Goal: Information Seeking & Learning: Learn about a topic

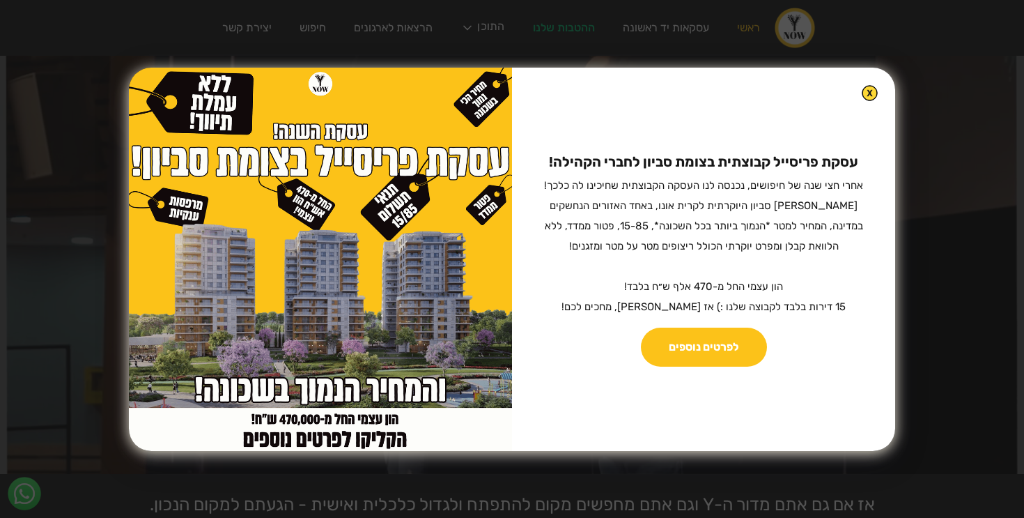
click at [862, 91] on img at bounding box center [870, 93] width 16 height 16
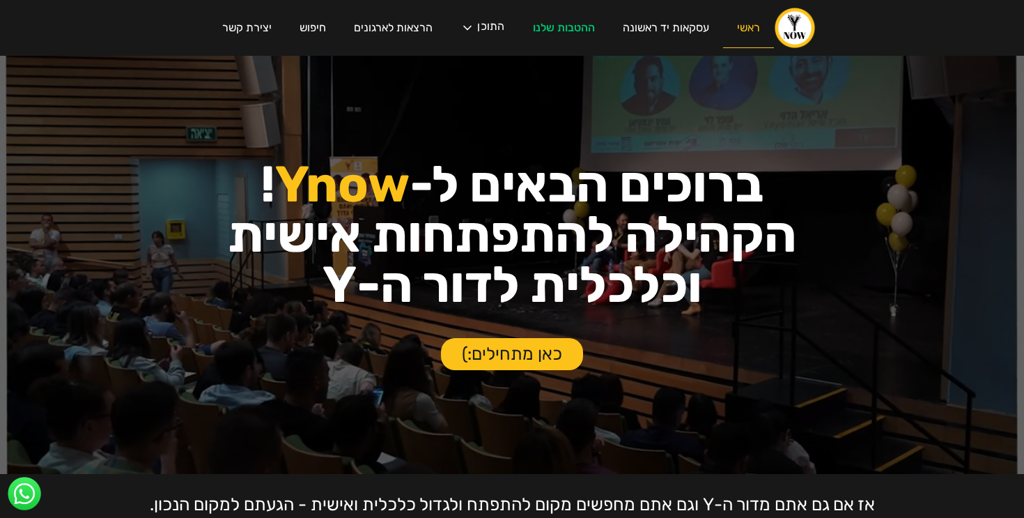
click at [750, 28] on link "ראשי" at bounding box center [748, 28] width 51 height 40
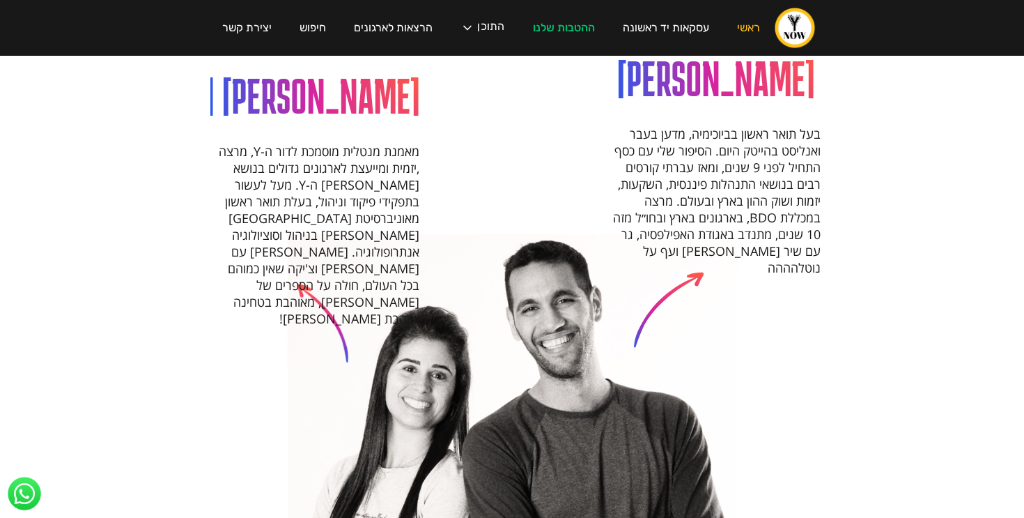
scroll to position [1395, 0]
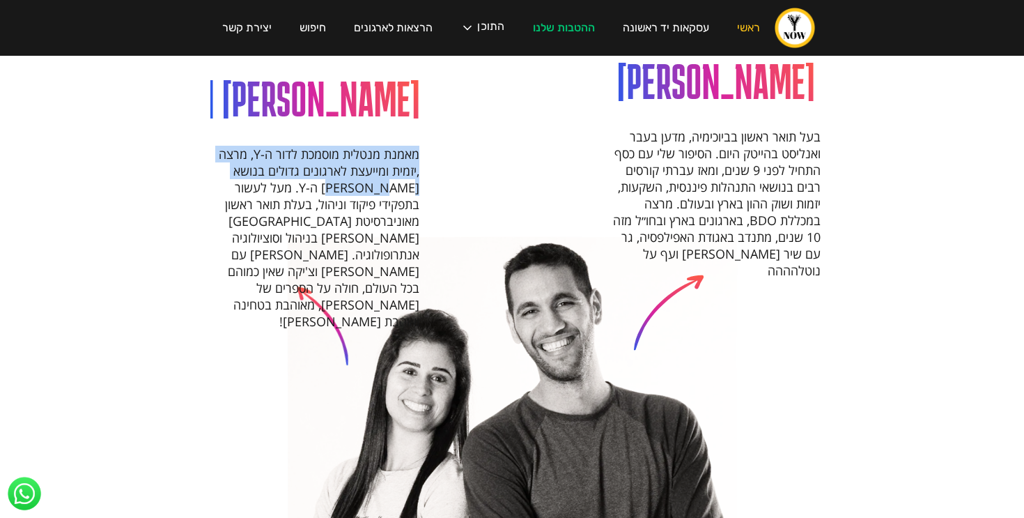
drag, startPoint x: 418, startPoint y: 136, endPoint x: 393, endPoint y: 173, distance: 44.6
click at [393, 173] on p "מאמנת מנטלית מוסמכת לדור ה-Y, מרצה ,יזמית ומייעצת לארגונים גדולים בנושא [PERSON…" at bounding box center [314, 202] width 209 height 254
copy p "מאמנת מנטלית מוסמכת לדור ה-Y, מרצה ,יזמית ומייעצת לארגונים גדולים בנושא דור ה-Y."
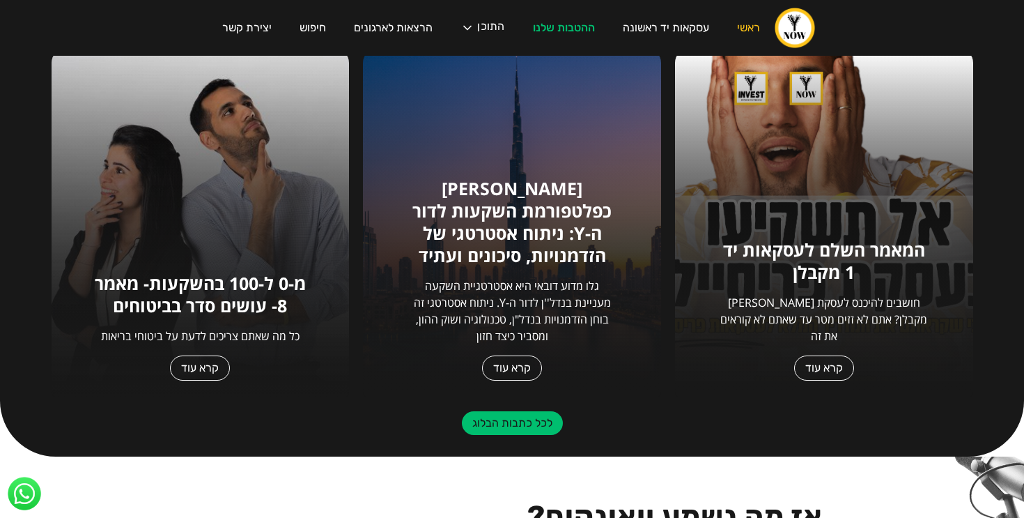
scroll to position [636, 0]
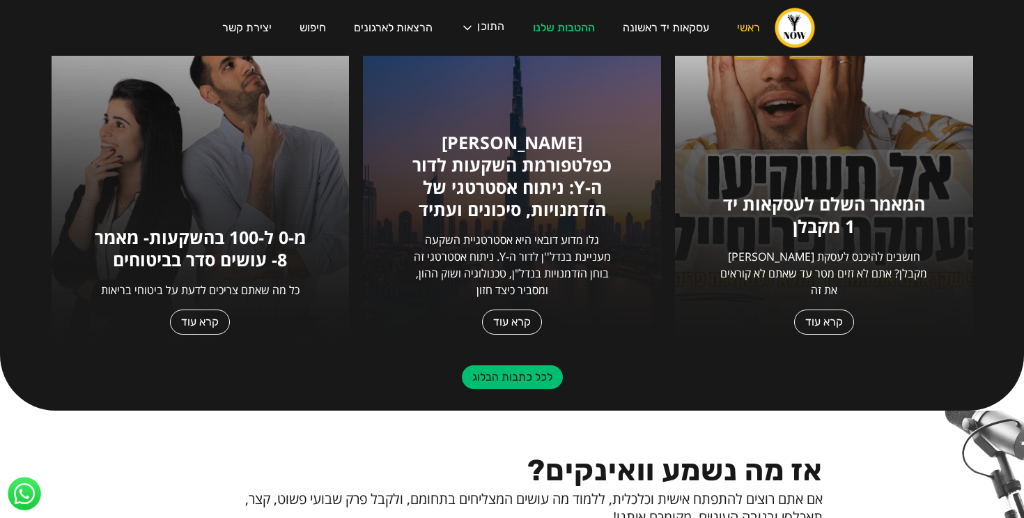
click at [527, 265] on p "גלו מדוע דובאי היא אסטרטגיית השקעה מעניינת בנדל''ן לדור ה-Y. ניתוח אסטרטגי זה ב…" at bounding box center [512, 264] width 212 height 67
click at [520, 311] on link "קרא עוד" at bounding box center [512, 321] width 60 height 25
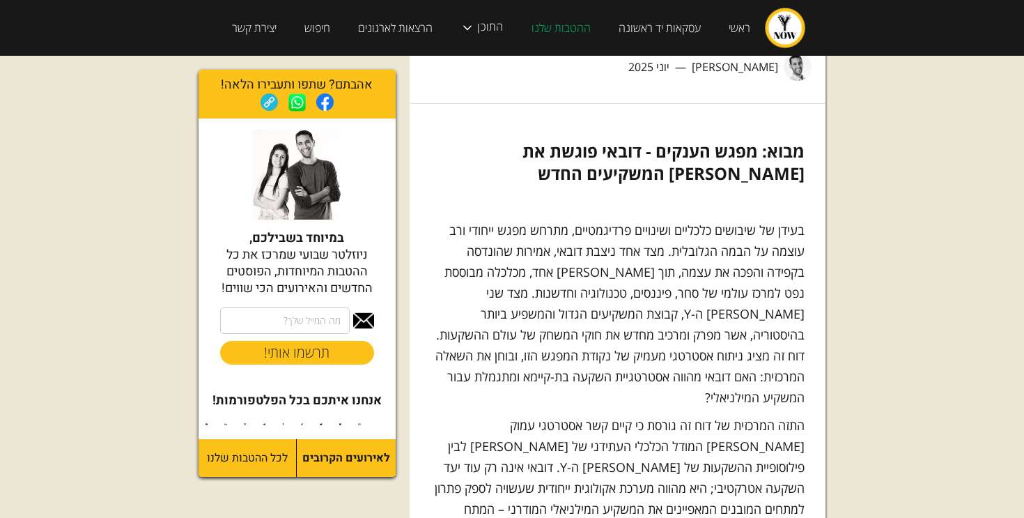
scroll to position [3450, 0]
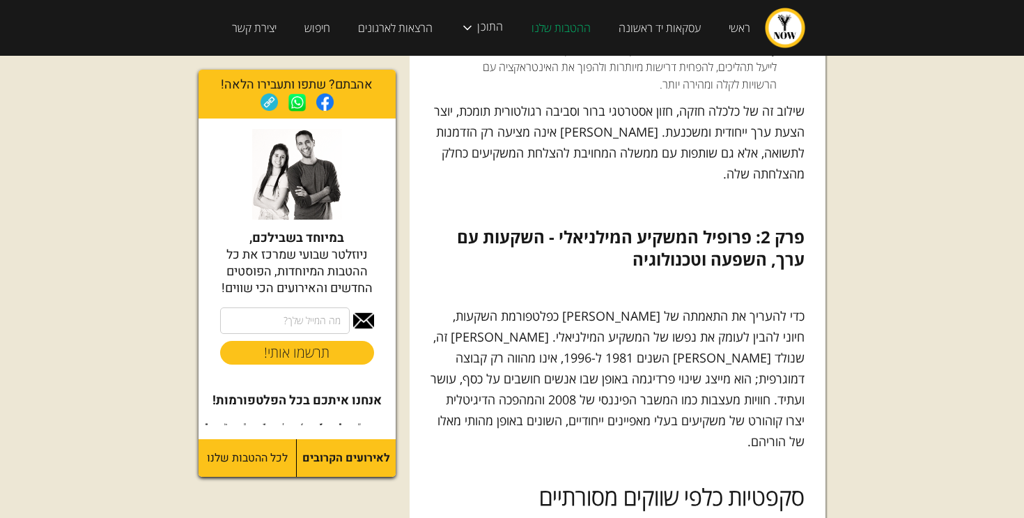
click at [556, 514] on p "‍" at bounding box center [617, 524] width 375 height 21
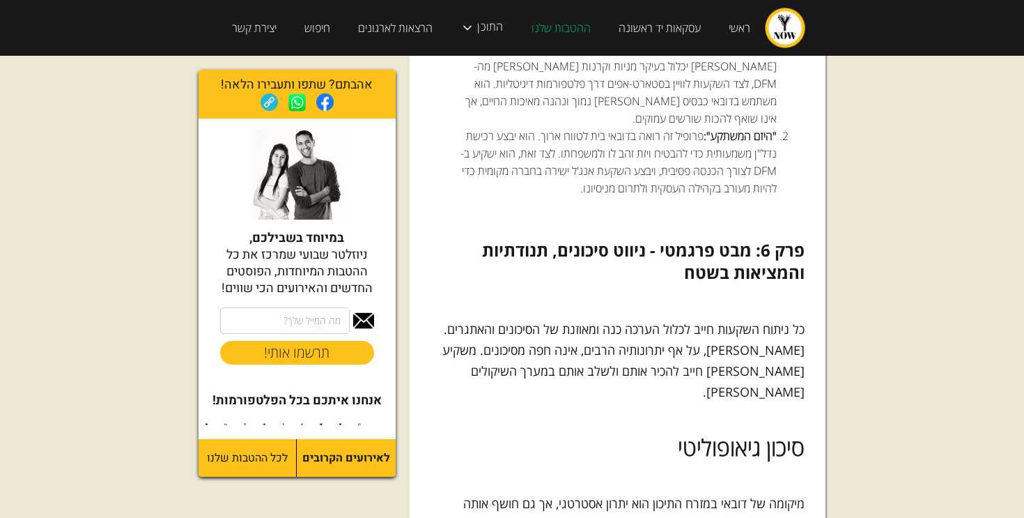
scroll to position [11186, 0]
